Goal: Use online tool/utility: Utilize a website feature to perform a specific function

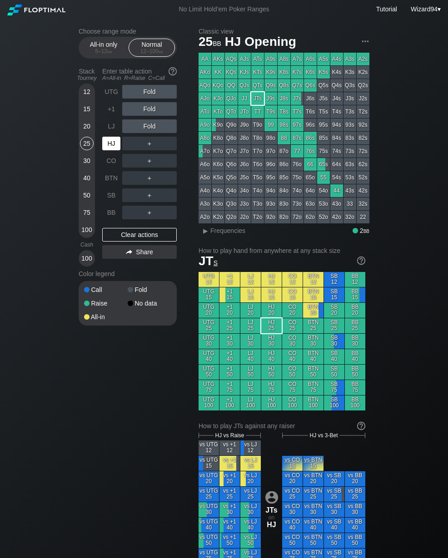
scroll to position [0, 47]
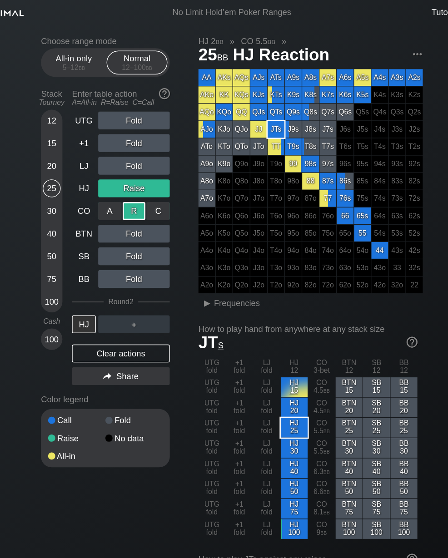
click at [79, 59] on div "All-in only 5 – 12 bb Normal 12 – 100 bb" at bounding box center [128, 48] width 98 height 22
click at [83, 48] on div "All-in only 5 – 12 bb" at bounding box center [104, 47] width 42 height 17
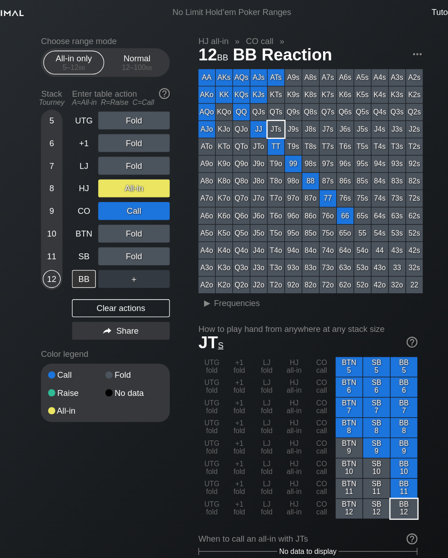
click at [80, 97] on div "5" at bounding box center [87, 92] width 14 height 14
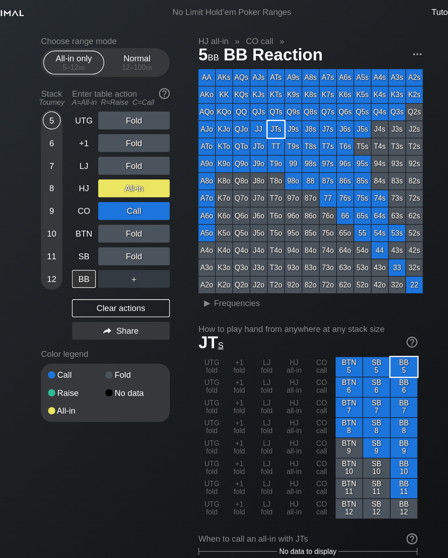
click at [102, 130] on div "LJ" at bounding box center [111, 126] width 18 height 14
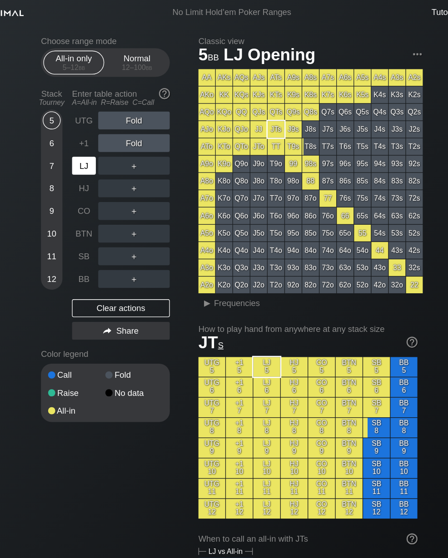
click at [102, 133] on div "LJ" at bounding box center [111, 126] width 18 height 14
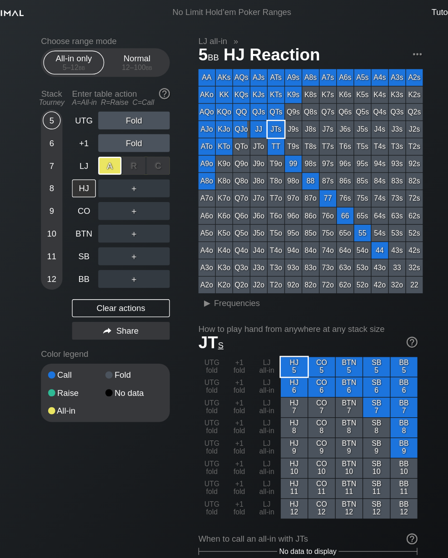
click at [102, 219] on div "BB" at bounding box center [111, 213] width 18 height 14
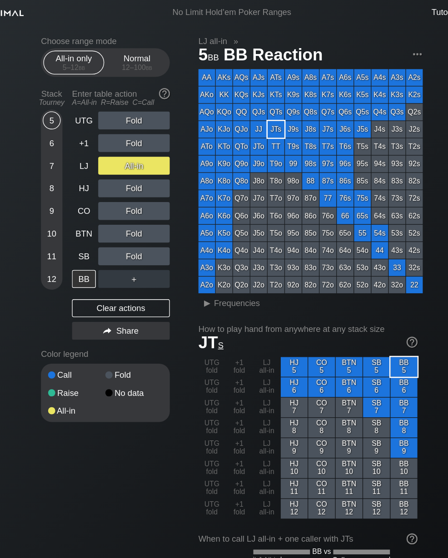
click at [131, 45] on div "Normal 12 – 100 bb" at bounding box center [152, 47] width 42 height 17
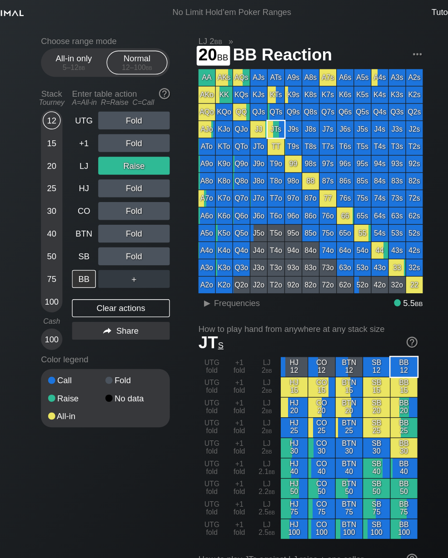
click at [80, 133] on div "20" at bounding box center [87, 126] width 14 height 14
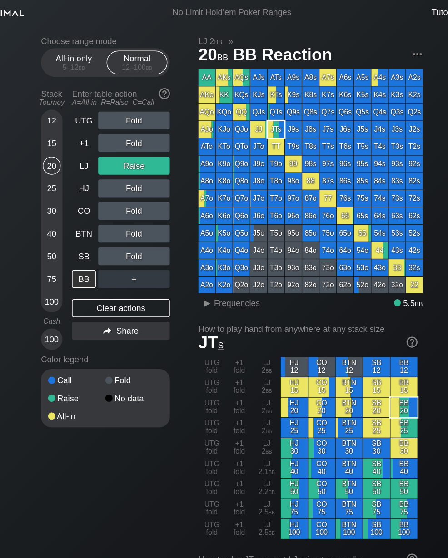
click at [80, 131] on div "20" at bounding box center [87, 126] width 14 height 14
click at [79, 115] on div "Stack Tourney Enter table action A=All-in R=Raise C=Call [PHONE_NUMBER] [PHONE_…" at bounding box center [128, 165] width 98 height 202
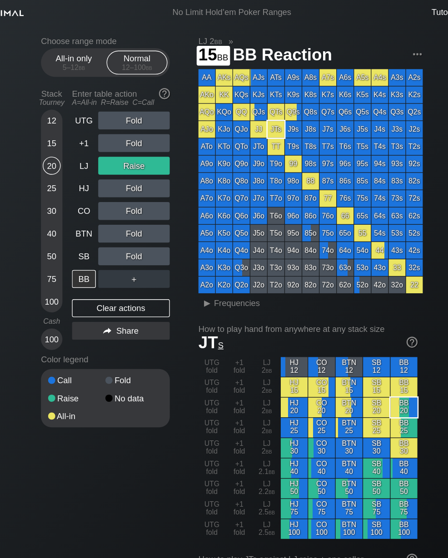
click at [80, 116] on div "15" at bounding box center [87, 109] width 14 height 14
click at [102, 133] on div "LJ" at bounding box center [111, 126] width 18 height 14
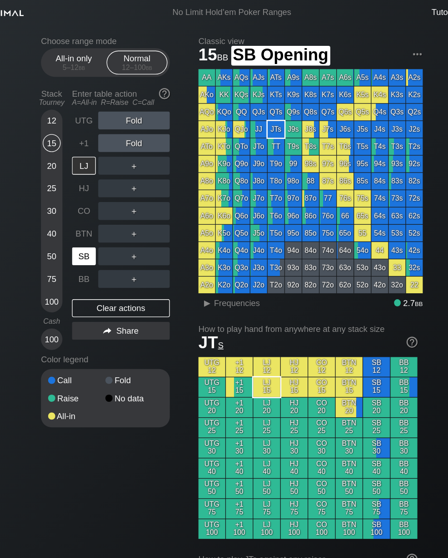
click at [102, 202] on div "SB" at bounding box center [111, 195] width 18 height 14
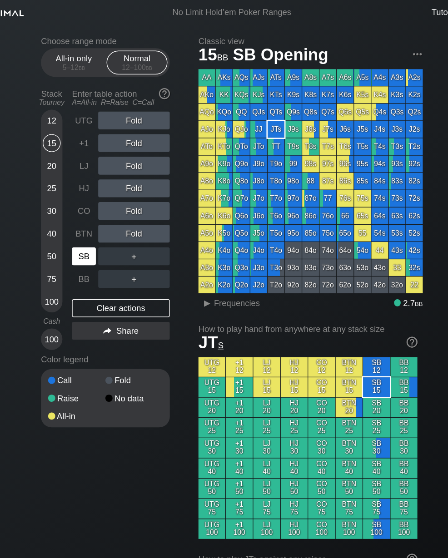
click at [80, 168] on div "30" at bounding box center [87, 161] width 14 height 14
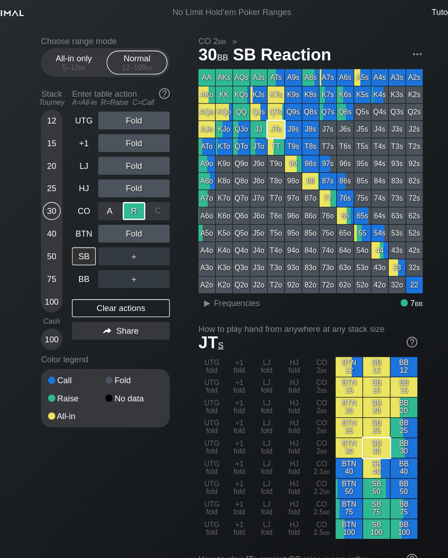
click at [102, 219] on div "BB" at bounding box center [111, 213] width 18 height 14
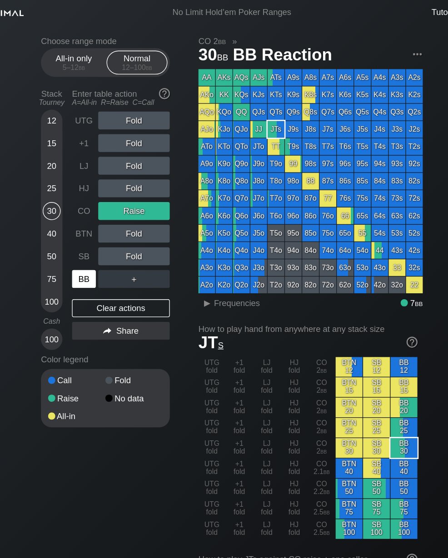
click at [102, 218] on div "BB" at bounding box center [111, 213] width 18 height 14
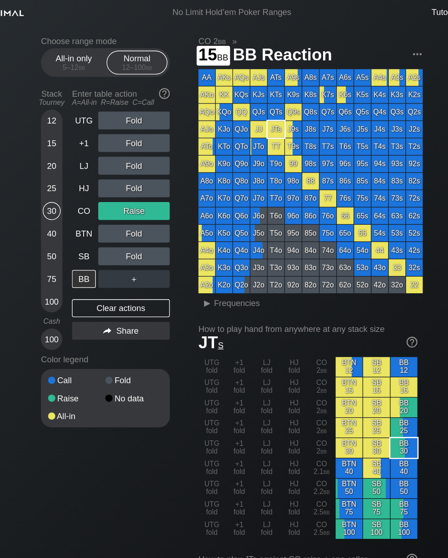
click at [80, 110] on div "15" at bounding box center [87, 109] width 14 height 14
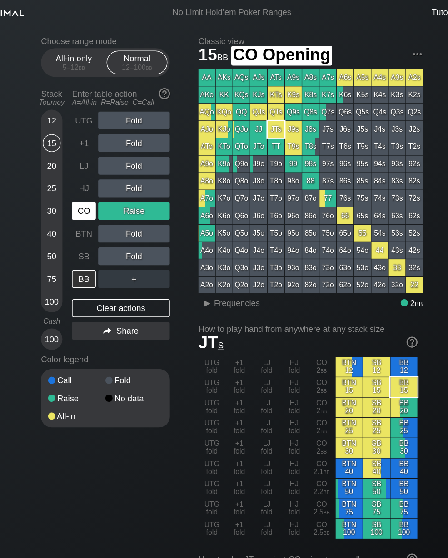
click at [102, 162] on div "CO" at bounding box center [111, 161] width 18 height 14
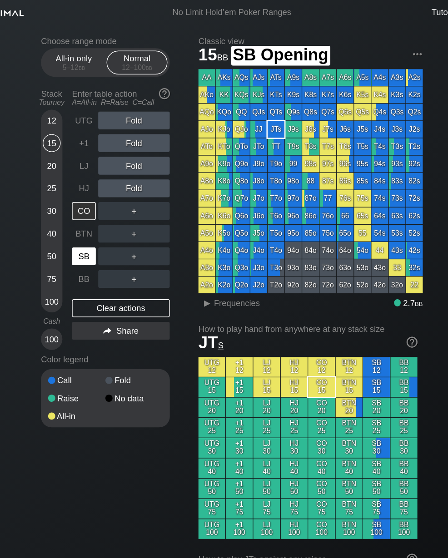
click at [102, 194] on div "SB" at bounding box center [111, 195] width 18 height 14
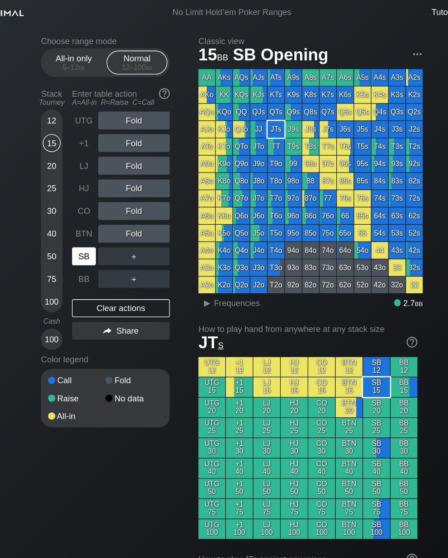
click at [102, 202] on div "SB" at bounding box center [111, 195] width 18 height 14
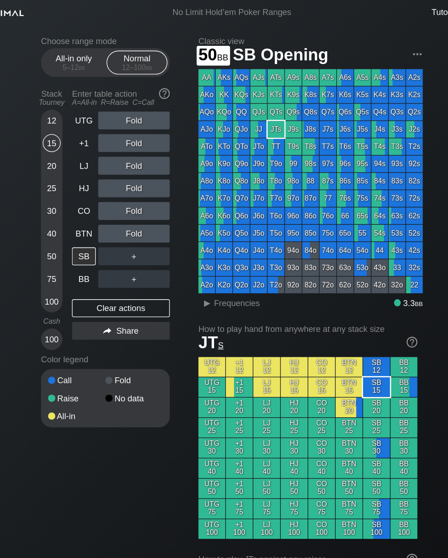
click at [80, 193] on div "50" at bounding box center [87, 195] width 14 height 14
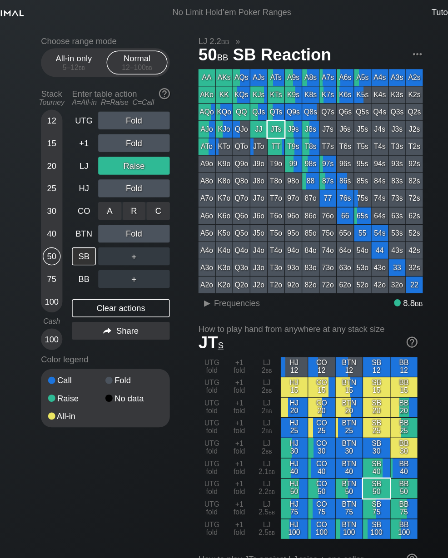
click at [141, 168] on div "R ✕" at bounding box center [150, 161] width 18 height 14
